Goal: Task Accomplishment & Management: Use online tool/utility

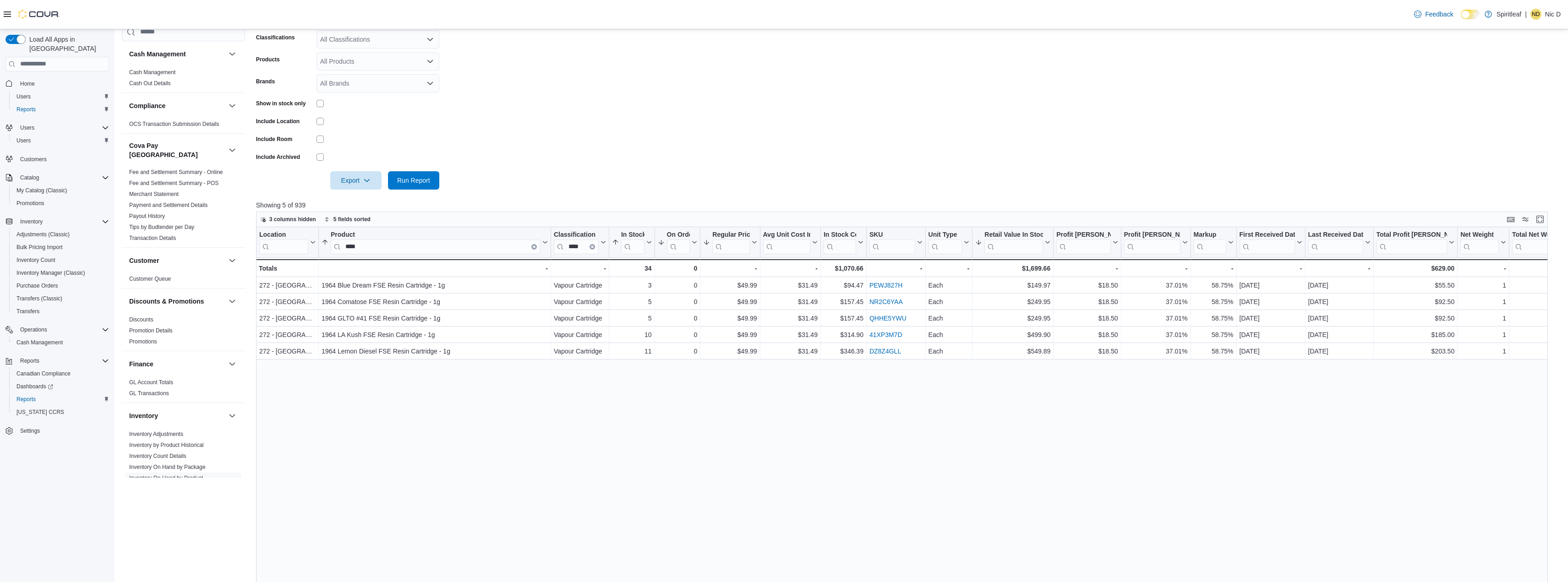
scroll to position [183, 0]
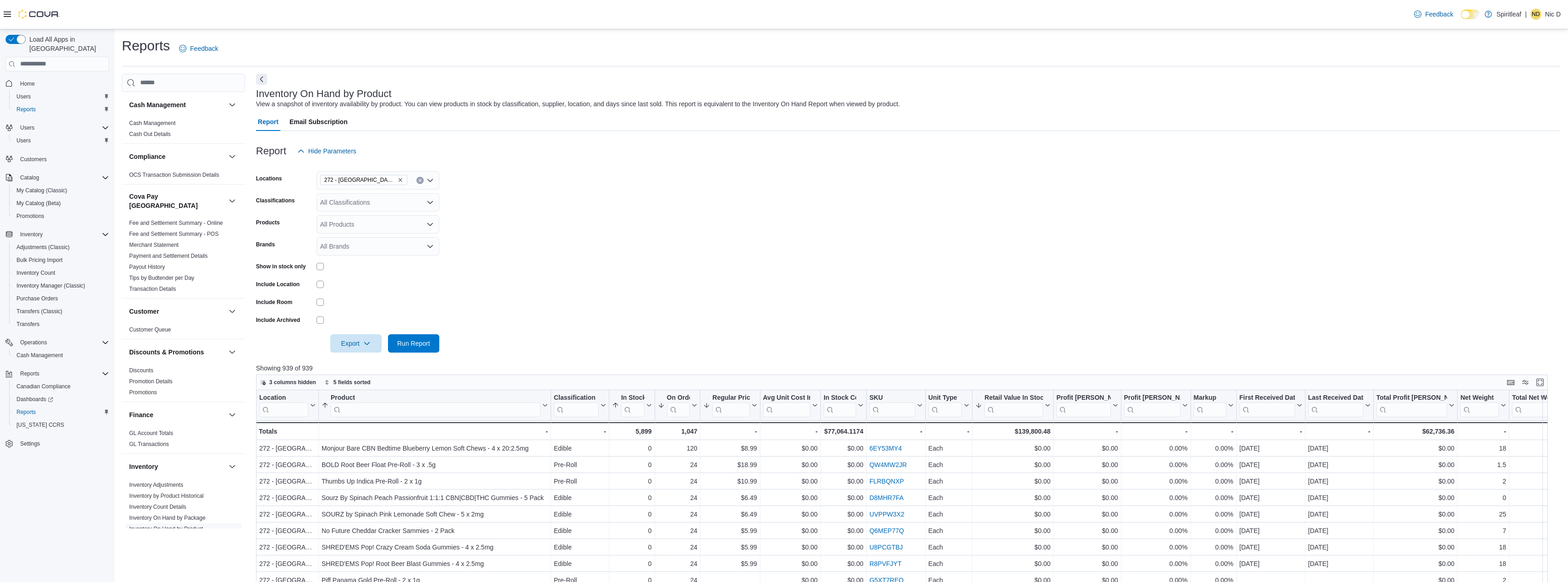
click at [365, 205] on div "All Classifications" at bounding box center [378, 203] width 123 height 18
click at [617, 229] on form "Locations 272 - [GEOGRAPHIC_DATA] ([GEOGRAPHIC_DATA]) Classifications All Class…" at bounding box center [908, 256] width 1305 height 192
click at [386, 411] on input "search" at bounding box center [436, 409] width 210 height 15
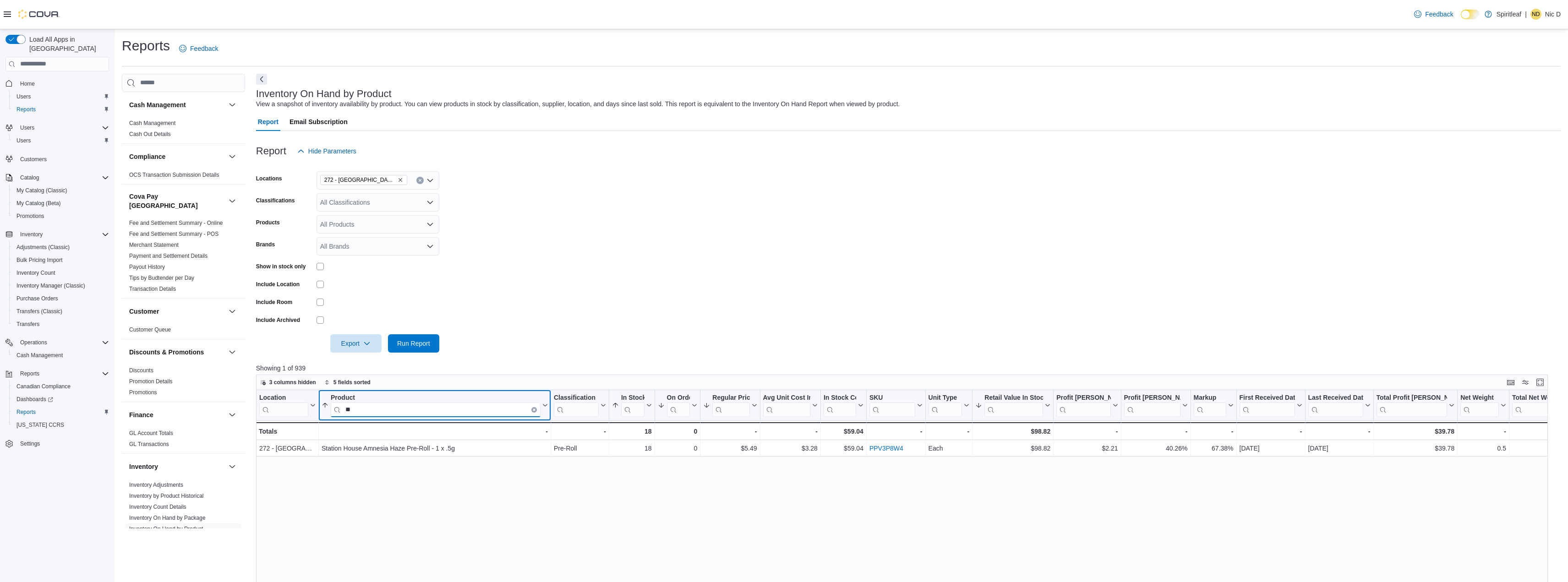
type input "*"
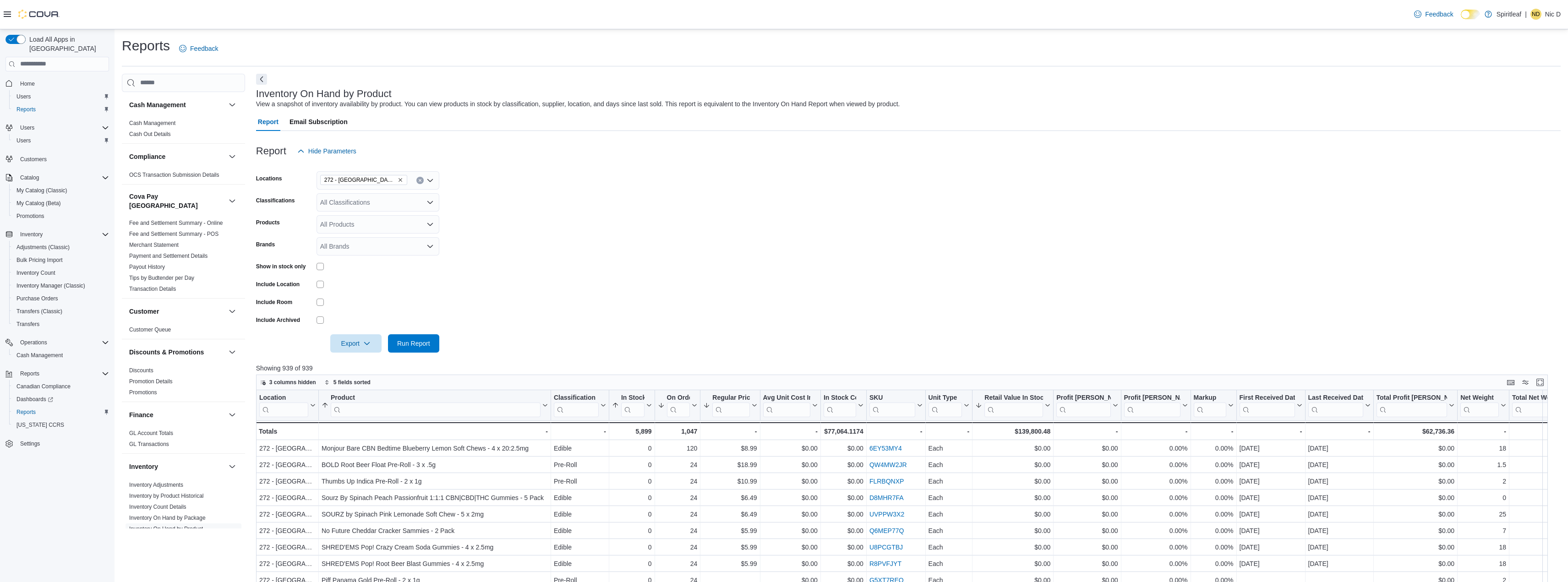
click at [420, 182] on icon "Clear input" at bounding box center [420, 180] width 4 height 4
click at [403, 182] on div "All Locations Combo box. Selected. Combo box input. All Locations. Type some te…" at bounding box center [378, 180] width 123 height 18
type input "***"
click at [381, 194] on span "257 - Brentwood ([GEOGRAPHIC_DATA])" at bounding box center [410, 196] width 120 height 9
click at [426, 344] on span "Run Report" at bounding box center [413, 343] width 33 height 9
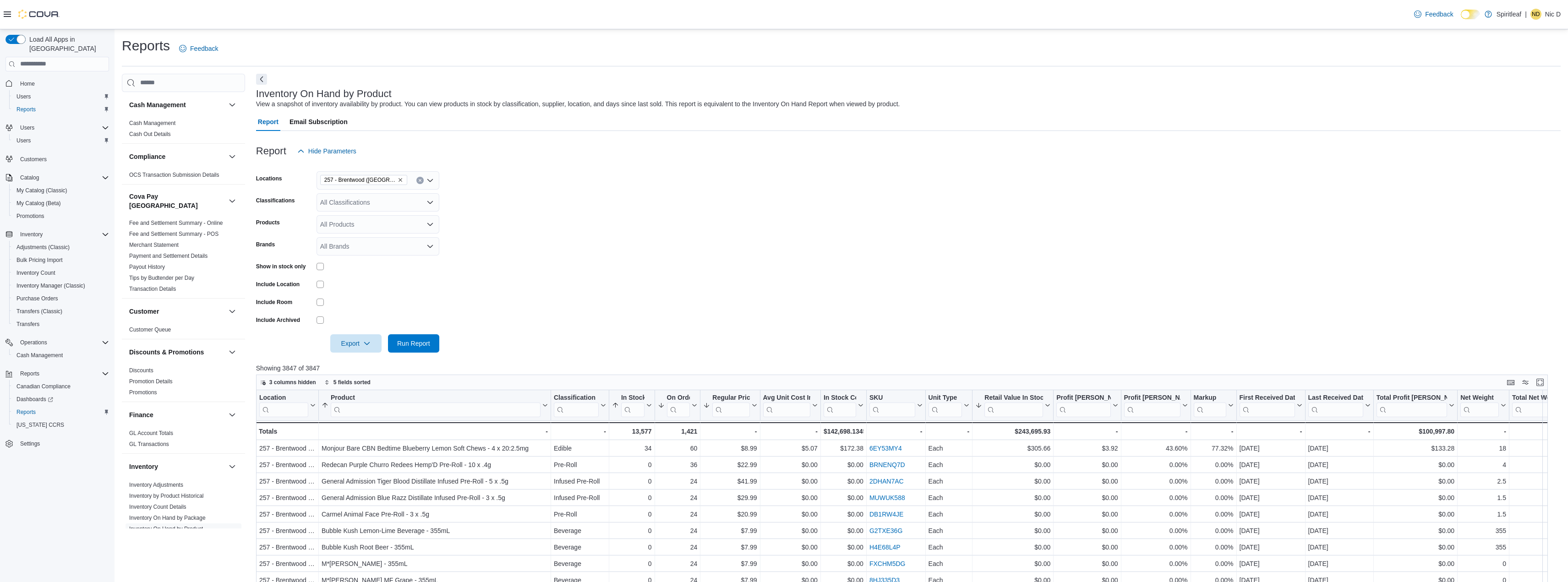
click at [387, 410] on input "search" at bounding box center [436, 409] width 210 height 15
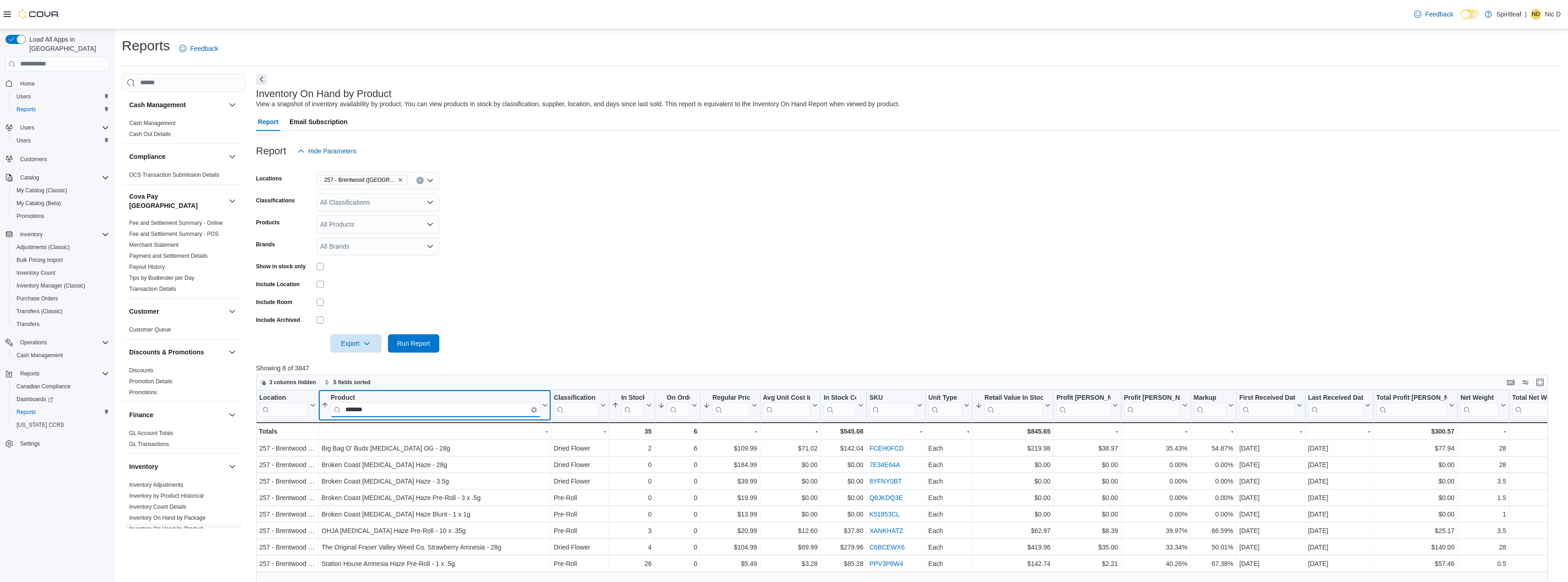
type input "*******"
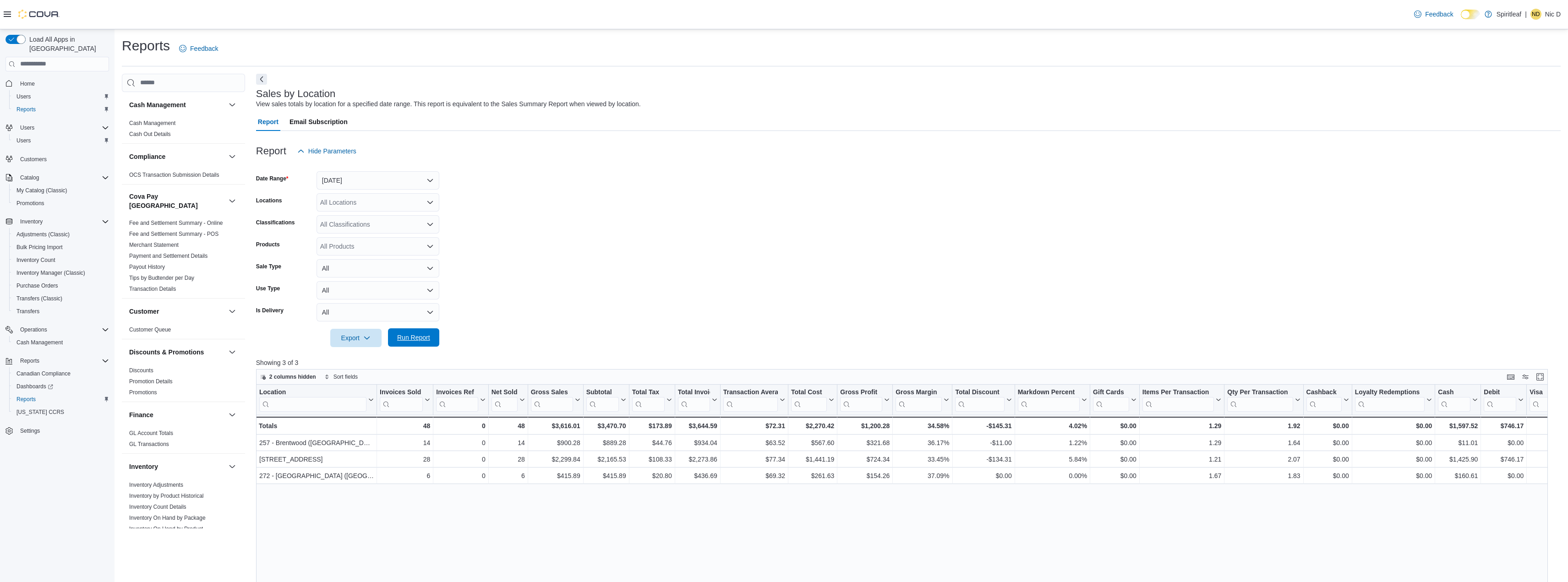
scroll to position [412, 0]
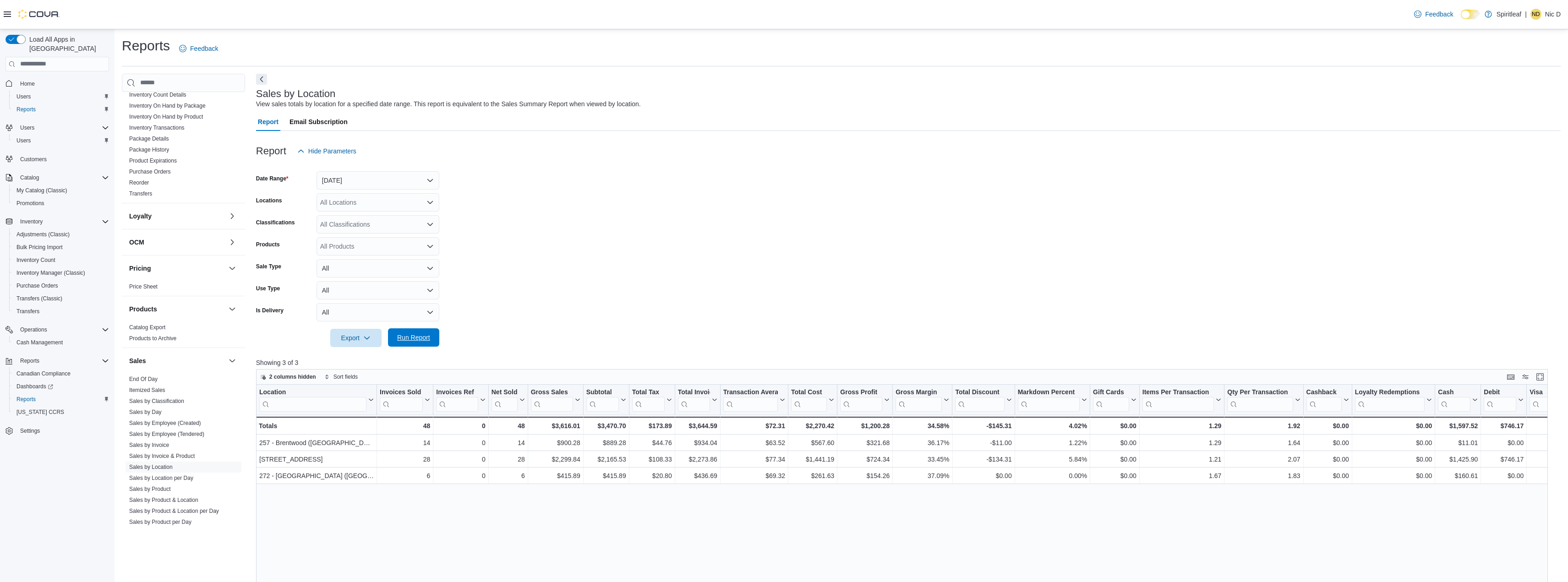
click at [427, 339] on span "Run Report" at bounding box center [413, 337] width 33 height 9
click at [423, 325] on div at bounding box center [908, 325] width 1305 height 7
click at [422, 337] on span "Run Report" at bounding box center [413, 338] width 33 height 9
